Goal: Navigation & Orientation: Find specific page/section

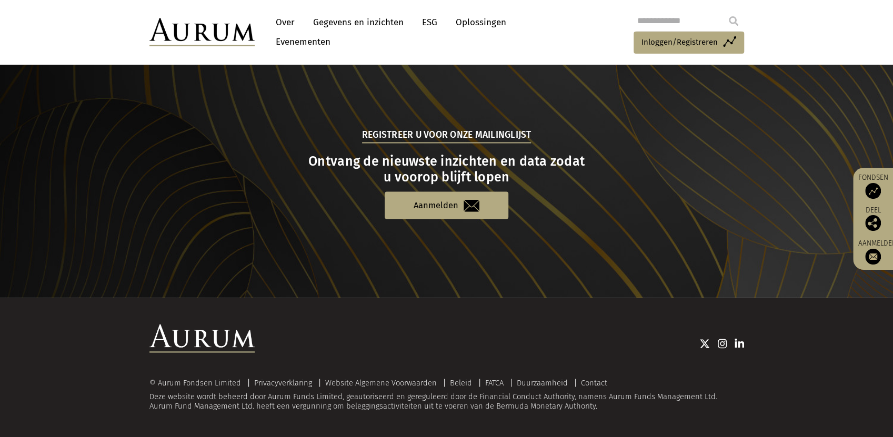
scroll to position [1416, 0]
click at [869, 173] on font "Fondsen" at bounding box center [873, 177] width 30 height 9
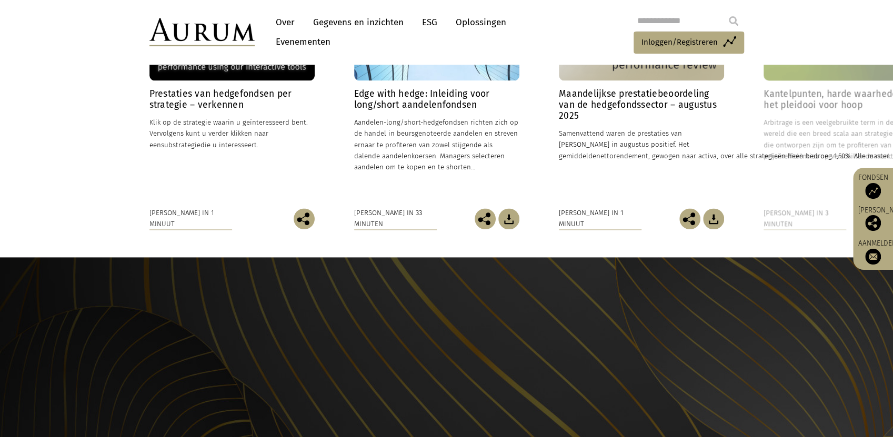
scroll to position [901, 0]
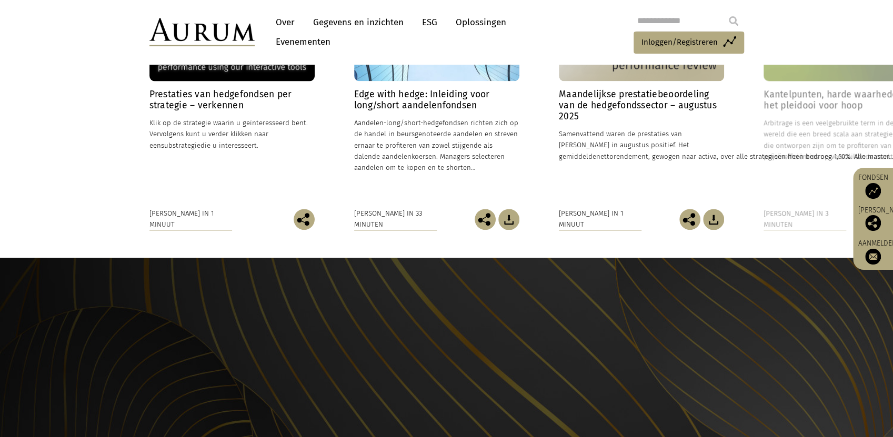
click at [293, 25] on font "Over" at bounding box center [285, 22] width 19 height 11
